Goal: Communication & Community: Answer question/provide support

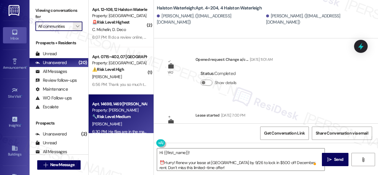
click at [80, 26] on span "" at bounding box center [78, 26] width 6 height 9
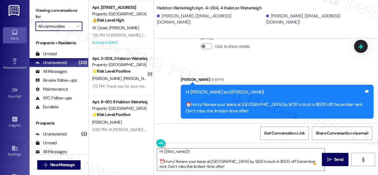
scroll to position [708, 0]
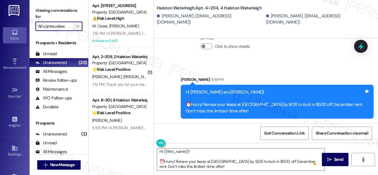
click at [78, 27] on icon "" at bounding box center [77, 26] width 3 height 5
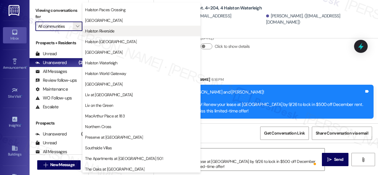
scroll to position [255, 0]
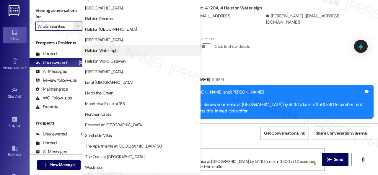
click at [104, 52] on span "Halston Waterleigh" at bounding box center [101, 50] width 32 height 6
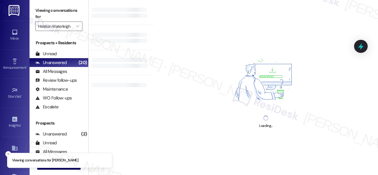
type input "Halston Waterleigh"
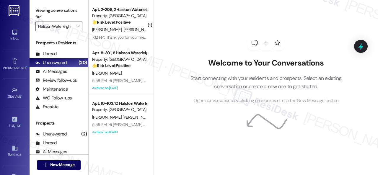
scroll to position [433, 0]
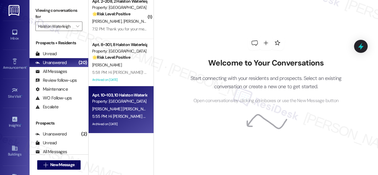
click at [134, 118] on div "5:55 PM: Hi [PERSON_NAME] and [PERSON_NAME]! We apologize for the confusion—ear…" at bounding box center [289, 116] width 394 height 5
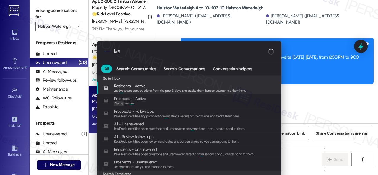
scroll to position [19966, 0]
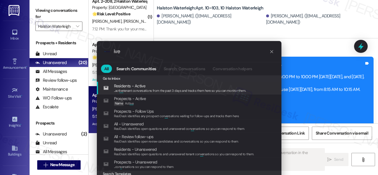
drag, startPoint x: 129, startPoint y: 52, endPoint x: 74, endPoint y: 50, distance: 54.9
click at [80, 51] on div ".cls-1{fill:#0a055f;}.cls-2{fill:#0cc4c4;} resideskLogoBlueOrange ive All Searc…" at bounding box center [189, 87] width 378 height 175
type textarea "Hi"
type input "aer"
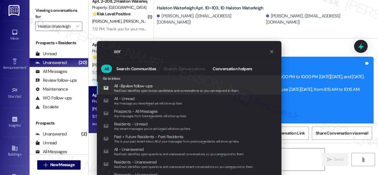
type textarea "Hi {{first_name}}! I'm"
type input "ae"
type textarea "Hi {{first_name}}! I'm"
type input "a"
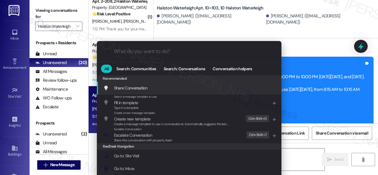
type textarea "Hi {{first_name}}! I'm on it! I've asked"
type input "ar"
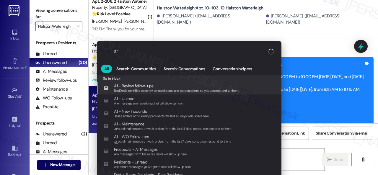
type textarea "Hi {{first_name}}! I'm on it! I've asked"
type input "archiv"
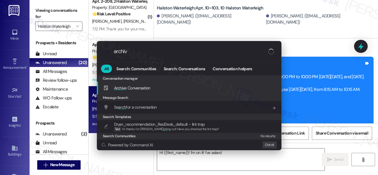
type textarea "Hi {{first_name}}! I'm on it! I've asked the"
type input "archive"
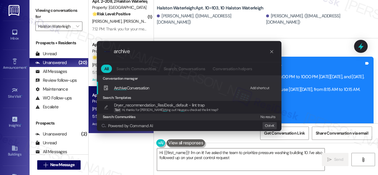
type textarea "Hi {{first_name}}! I'm on it! I've asked the team to prioritize pressure washin…"
type input "archive"
click at [260, 89] on div "Add shortcut" at bounding box center [259, 88] width 19 height 6
type textarea "Hi {{first_name}}! I'm on it! I've asked the team to prioritize pressure washin…"
click at [132, 89] on span "Archive Conversation" at bounding box center [131, 87] width 35 height 5
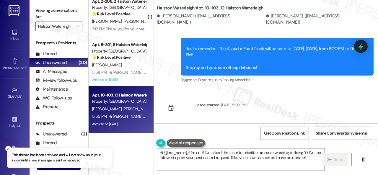
scroll to position [20175, 0]
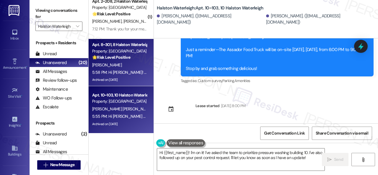
click at [123, 67] on div "[PERSON_NAME]" at bounding box center [119, 64] width 56 height 7
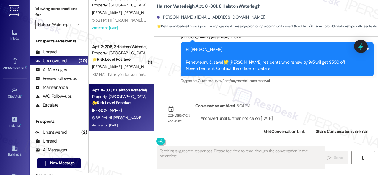
scroll to position [10008, 0]
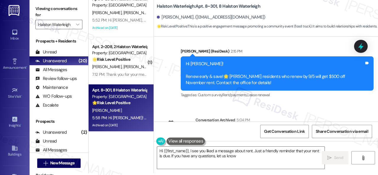
type textarea "Hi {{first_name}}, I see you liked a message about rent. Just a friendly remind…"
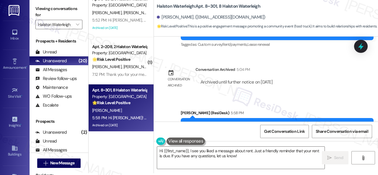
scroll to position [10067, 0]
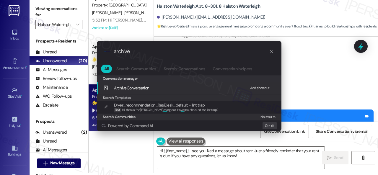
type input "archive"
click at [258, 87] on div "Add shortcut" at bounding box center [259, 88] width 19 height 6
click at [131, 86] on span "Archive Conversation" at bounding box center [131, 87] width 35 height 5
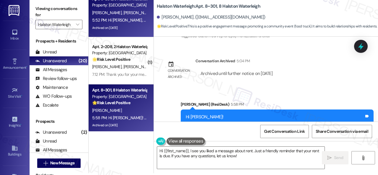
click at [132, 26] on div "Archived on [DATE]" at bounding box center [119, 27] width 56 height 7
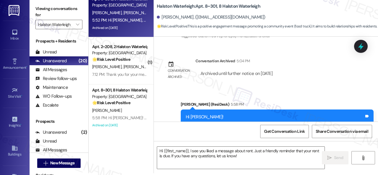
type textarea "Fetching suggested responses. Please feel free to read through the conversation…"
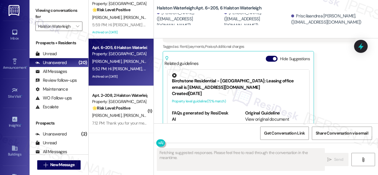
scroll to position [339, 0]
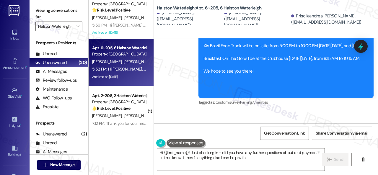
type textarea "Hi {{first_name}}! Just checking in - did you have any further questions about …"
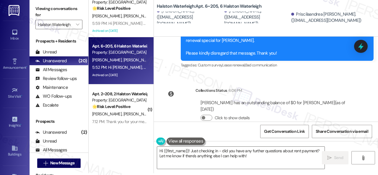
scroll to position [0, 0]
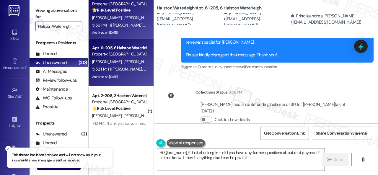
click at [122, 28] on div "5:59 PM: Hi [PERSON_NAME] and [PERSON_NAME] [PERSON_NAME]! We apologize for the…" at bounding box center [119, 25] width 56 height 7
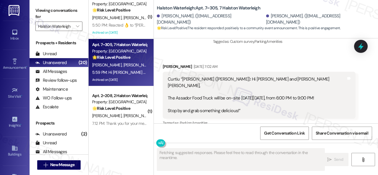
scroll to position [4077, 0]
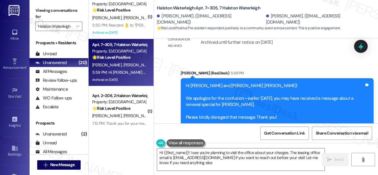
type textarea "Hi {{first_name}}! I see you're planning to visit the office about your charges…"
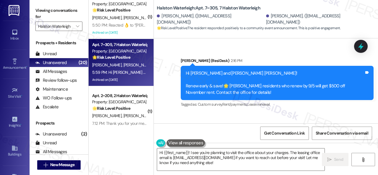
scroll to position [4441, 0]
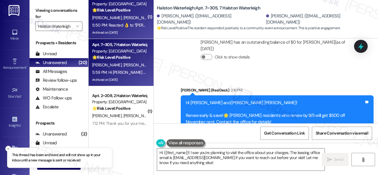
click at [130, 20] on div "[PERSON_NAME] [PERSON_NAME]" at bounding box center [119, 17] width 56 height 7
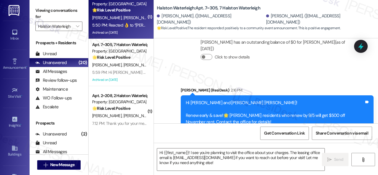
type textarea "Fetching suggested responses. Please feel free to read through the conversation…"
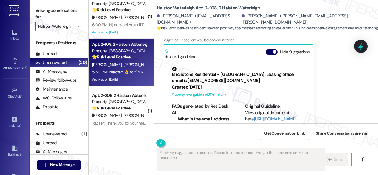
scroll to position [244, 0]
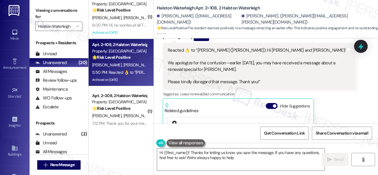
type textarea "Hi {{first_name}}! Thanks for letting us know you saw the message. If you have …"
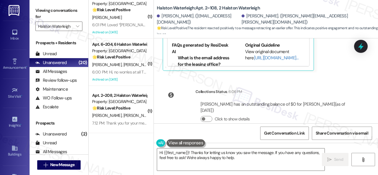
scroll to position [197, 0]
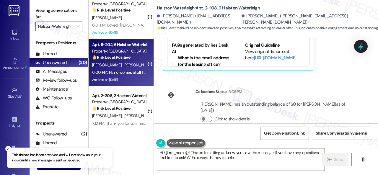
click at [137, 72] on div "6:00 PM: Hi, no worries at all Thanks 6:00 PM: Hi, no worries at all Thanks" at bounding box center [123, 72] width 62 height 5
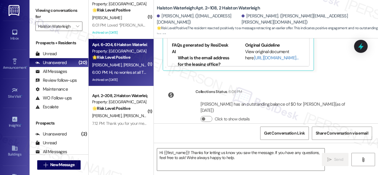
type textarea "Fetching suggested responses. Please feel free to read through the conversation…"
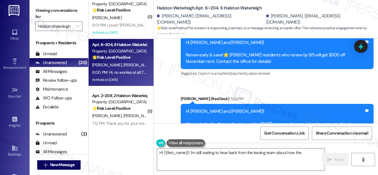
scroll to position [19118, 0]
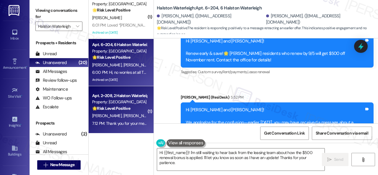
click at [120, 137] on div "( 1 ) Apt. 10~207, 10 Halston Waterleigh Property: Halston Waterleigh 🌟 Risk Le…" at bounding box center [232, 87] width 289 height 175
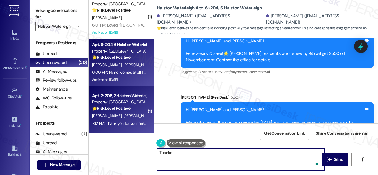
type textarea "Thanks!"
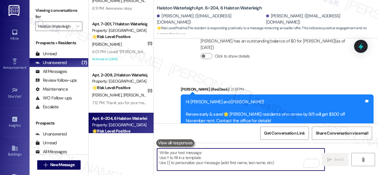
scroll to position [168, 0]
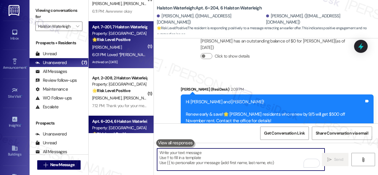
click at [132, 52] on div "6:01 PM: Loved “[PERSON_NAME] ([PERSON_NAME]): Hi [PERSON_NAME]! We apologize f…" at bounding box center [307, 54] width 431 height 5
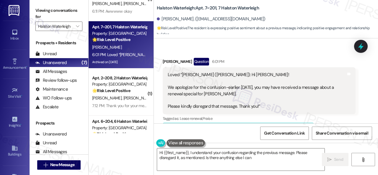
scroll to position [13260, 0]
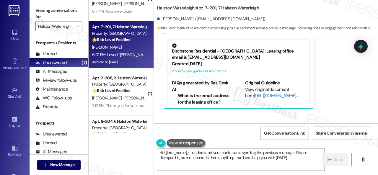
type textarea "Hi {{first_name}}, I understand your confusion regarding the previous message. …"
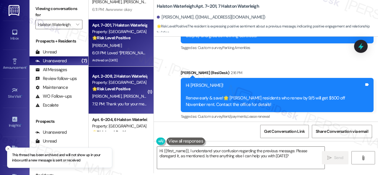
scroll to position [138, 0]
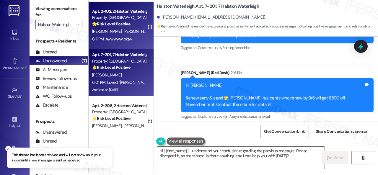
click at [132, 35] on div "[PERSON_NAME] [PERSON_NAME]" at bounding box center [119, 31] width 56 height 7
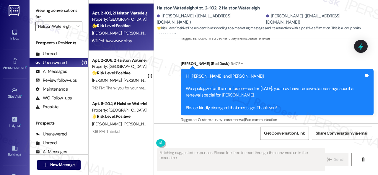
scroll to position [16789, 0]
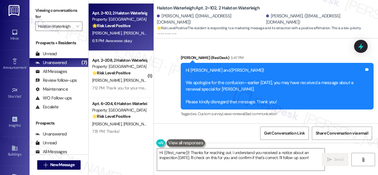
drag, startPoint x: 182, startPoint y: 163, endPoint x: 125, endPoint y: 141, distance: 61.4
click at [126, 142] on div "( 2 ) Apt. 12~108, 12 Halston Waterleigh Property: Halston Waterleigh 🚨 Risk Le…" at bounding box center [232, 87] width 289 height 175
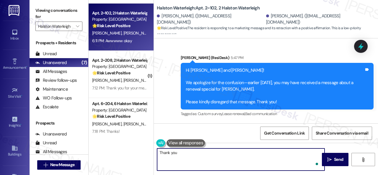
type textarea "Thank you!"
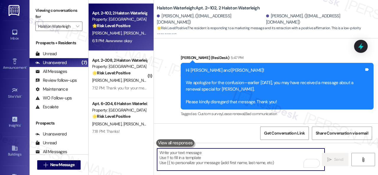
scroll to position [16788, 0]
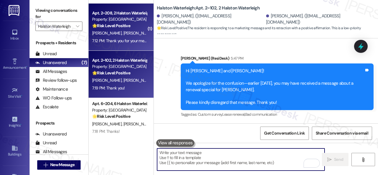
click at [140, 35] on div "[PERSON_NAME] [PERSON_NAME]" at bounding box center [119, 32] width 56 height 7
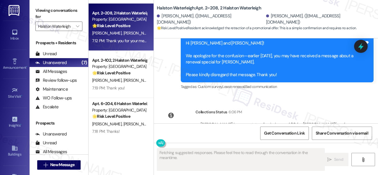
scroll to position [2, 0]
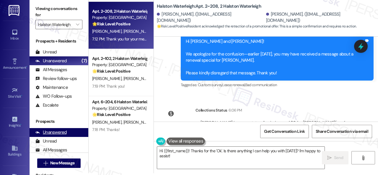
click at [115, 136] on div "( 2 ) Apt. 12~108, 12 Halston Waterleigh Property: Halston Waterleigh 🚨 Risk Le…" at bounding box center [232, 85] width 289 height 175
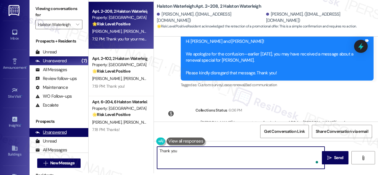
type textarea "Thank you!"
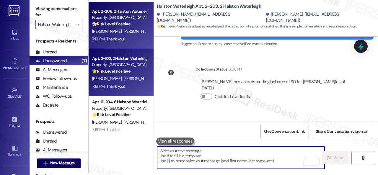
scroll to position [150, 0]
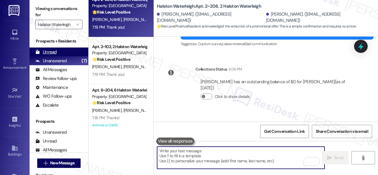
click at [55, 53] on div "Unread" at bounding box center [45, 52] width 21 height 6
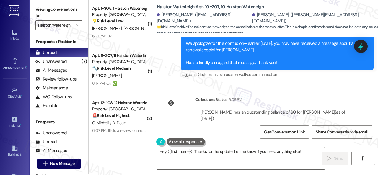
scroll to position [2, 0]
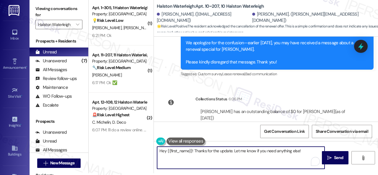
drag, startPoint x: 307, startPoint y: 152, endPoint x: 104, endPoint y: 135, distance: 203.6
click at [104, 135] on div "( 1 ) Apt. 1~305, 1 Halston Waterleigh Property: Halston Waterleigh 💡 Risk Leve…" at bounding box center [232, 85] width 289 height 175
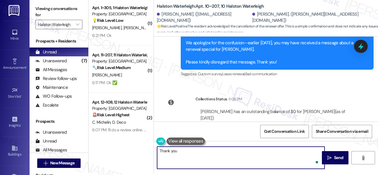
type textarea "Thank you."
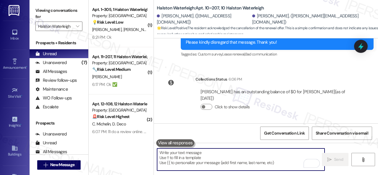
scroll to position [7934, 0]
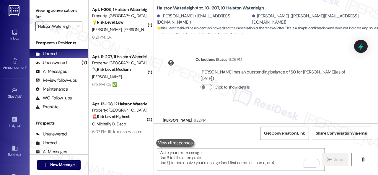
drag, startPoint x: 345, startPoint y: 111, endPoint x: 361, endPoint y: 113, distance: 15.8
copy div "Thank you. Tags and notes"
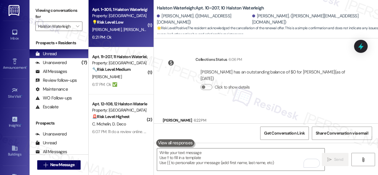
click at [139, 40] on div "6:21 PM: Ok 6:21 PM: Ok" at bounding box center [119, 37] width 56 height 7
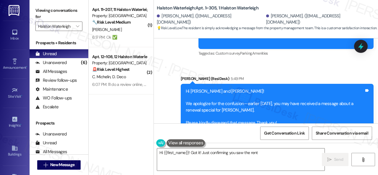
scroll to position [4451, 0]
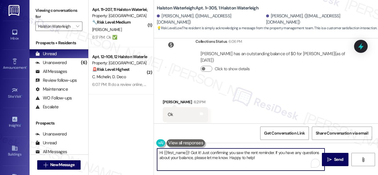
drag, startPoint x: 262, startPoint y: 158, endPoint x: 121, endPoint y: 146, distance: 141.5
click at [121, 146] on div "( 1 ) Apt. 11~207, 11 Halston Waterleigh Property: Halston Waterleigh 🔧 Risk Le…" at bounding box center [232, 87] width 289 height 175
paste textarea "Thank you."
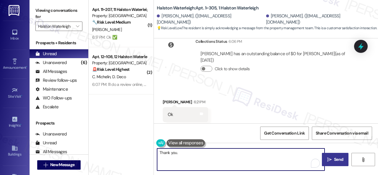
type textarea "Thank you."
click at [341, 160] on span "Send" at bounding box center [338, 159] width 12 height 6
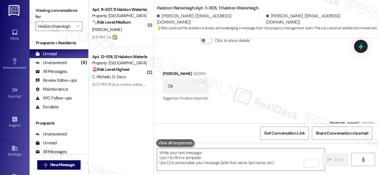
scroll to position [4492, 0]
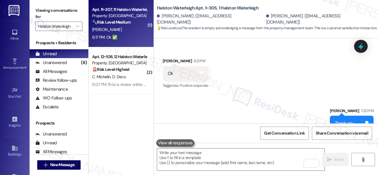
click at [120, 37] on div "6:17 PM: Ok ✅ 6:17 PM: Ok ✅" at bounding box center [119, 37] width 56 height 7
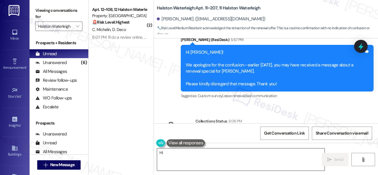
scroll to position [2, 0]
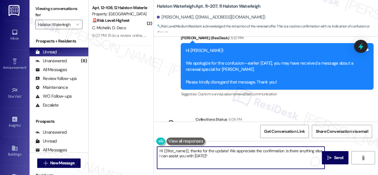
drag, startPoint x: 222, startPoint y: 156, endPoint x: 142, endPoint y: 149, distance: 80.5
click at [142, 149] on div "( 2 ) Apt. 12~108, 12 Halston Waterleigh Property: Halston Waterleigh 🚨 Risk Le…" at bounding box center [232, 85] width 289 height 175
paste textarea "Thank you."
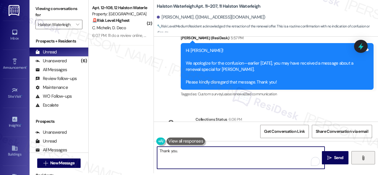
type textarea "Thank you."
click at [351, 162] on button "" at bounding box center [363, 157] width 24 height 13
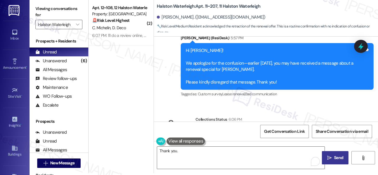
click at [334, 156] on span "Send" at bounding box center [338, 158] width 9 height 6
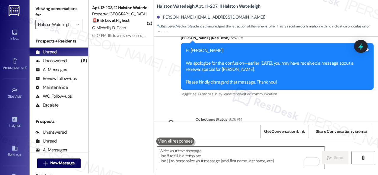
scroll to position [19216, 0]
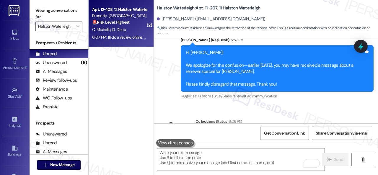
click at [137, 33] on div "C. Michelin D. Deco" at bounding box center [119, 29] width 56 height 7
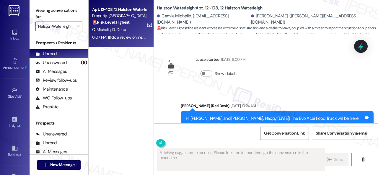
scroll to position [12757, 0]
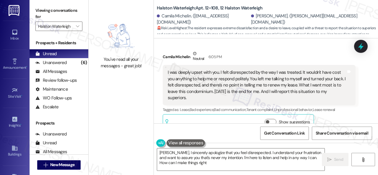
type textarea "[PERSON_NAME], I sincerely apologize that you feel disrespected. I understand y…"
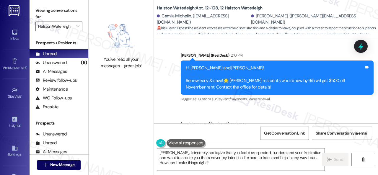
scroll to position [12580, 0]
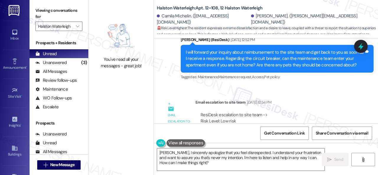
scroll to position [10426, 0]
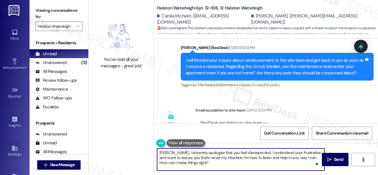
drag, startPoint x: 206, startPoint y: 153, endPoint x: 150, endPoint y: 151, distance: 56.1
click at [150, 151] on div "You've read all your messages - great job! Halston Waterleigh: Apt. 12~108, 12 …" at bounding box center [232, 87] width 289 height 175
drag, startPoint x: 233, startPoint y: 153, endPoint x: 210, endPoint y: 156, distance: 23.6
click at [210, 156] on textarea "I'm sorry to hear that you feel disrespected. I understand your frustration and…" at bounding box center [240, 159] width 167 height 22
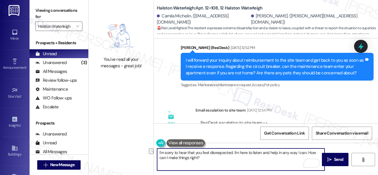
drag, startPoint x: 261, startPoint y: 153, endPoint x: 276, endPoint y: 154, distance: 15.1
click at [276, 154] on textarea "I'm sorry to hear that you feel disrespected. I'm here to listen and help in an…" at bounding box center [240, 159] width 167 height 22
drag, startPoint x: 290, startPoint y: 151, endPoint x: 292, endPoint y: 157, distance: 5.9
click at [292, 157] on textarea "I'm sorry to hear that you feel disrespected. I'm here to listen in any way I c…" at bounding box center [240, 159] width 167 height 22
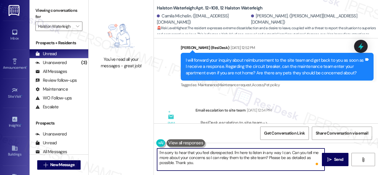
click at [232, 153] on textarea "I'm sorry to hear that you feel disrespected. I'm here to listen in any way I c…" at bounding box center [240, 159] width 167 height 22
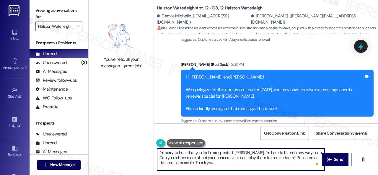
scroll to position [12698, 0]
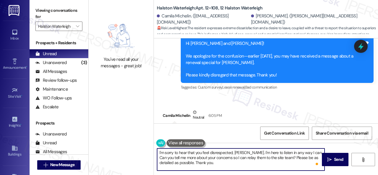
type textarea "I'm sorry to hear that you feel disrespected, Camila. I'm here to listen in any…"
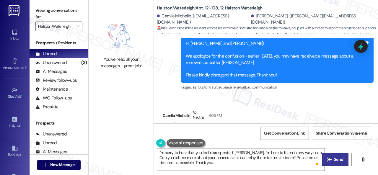
click at [340, 157] on span "Send" at bounding box center [338, 159] width 9 height 6
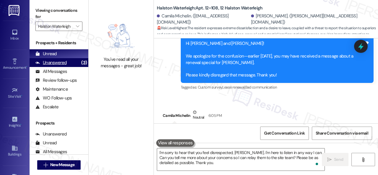
scroll to position [12757, 0]
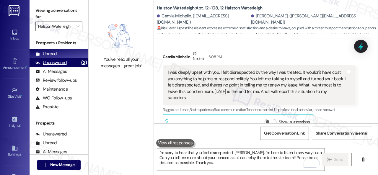
click at [47, 60] on div "Unanswered" at bounding box center [50, 63] width 31 height 6
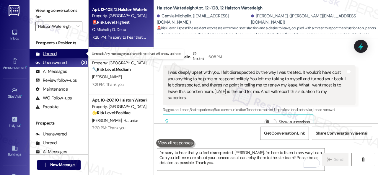
click at [49, 54] on div "Unread" at bounding box center [45, 54] width 21 height 6
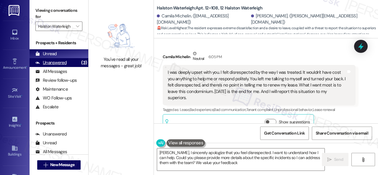
type textarea "Camila, I sincerely apologize that you feel disrespected. I want to understand …"
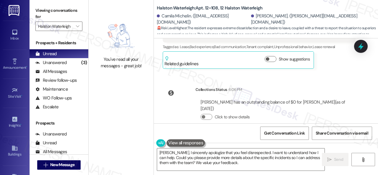
scroll to position [2, 0]
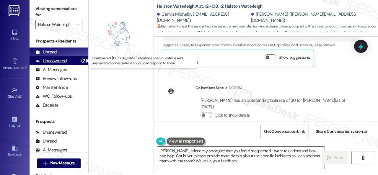
click at [58, 63] on div "Unanswered" at bounding box center [50, 61] width 31 height 6
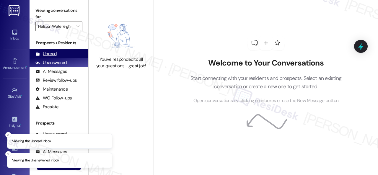
click at [51, 52] on div "Unread" at bounding box center [45, 54] width 21 height 6
